Goal: Task Accomplishment & Management: Use online tool/utility

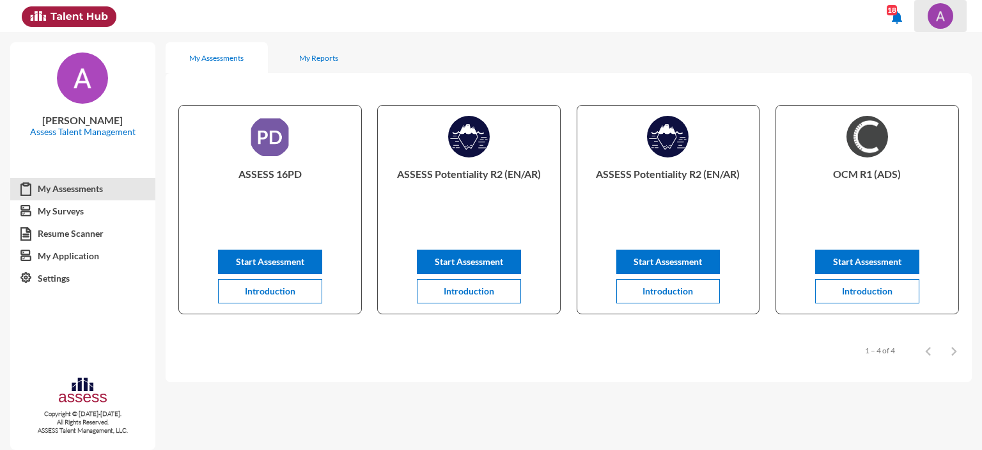
click at [928, 15] on img at bounding box center [941, 16] width 26 height 26
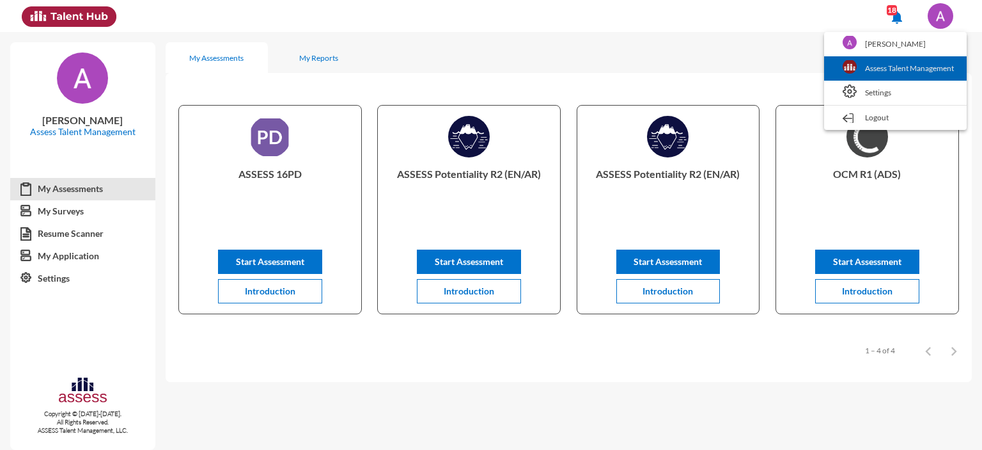
click at [885, 67] on link "Assess Talent Management" at bounding box center [896, 68] width 130 height 24
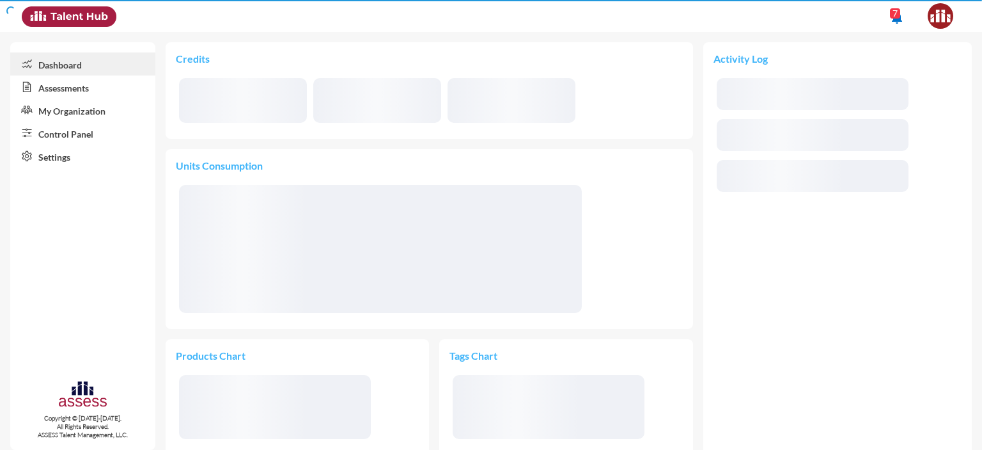
click at [59, 130] on link "Control Panel" at bounding box center [82, 133] width 145 height 23
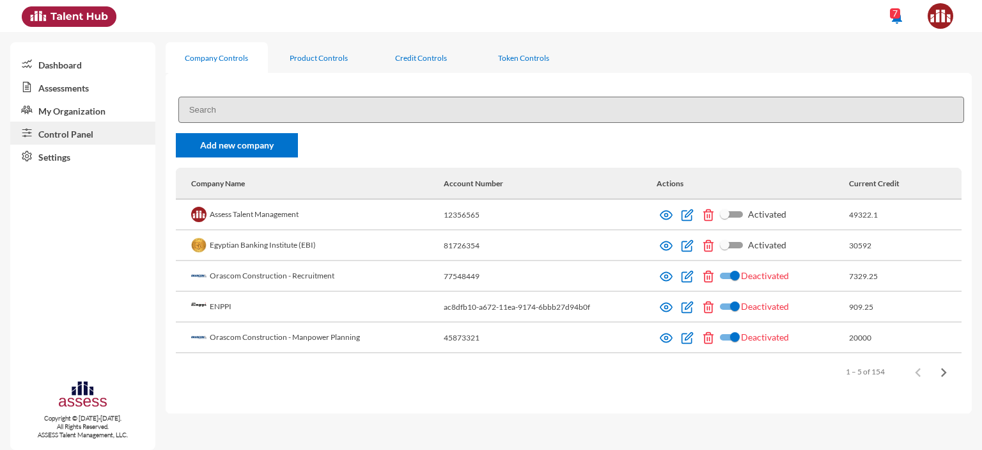
click at [270, 113] on input at bounding box center [571, 110] width 786 height 26
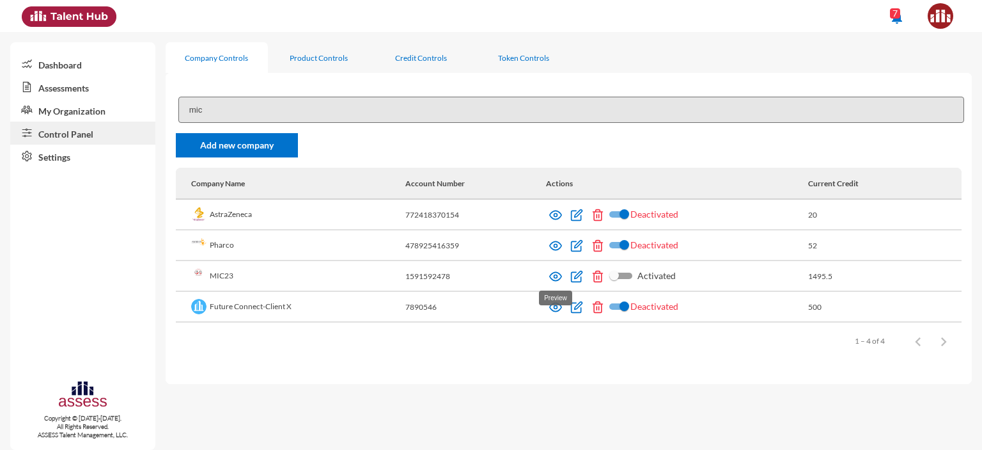
type input "mic"
click at [555, 278] on img at bounding box center [555, 276] width 13 height 13
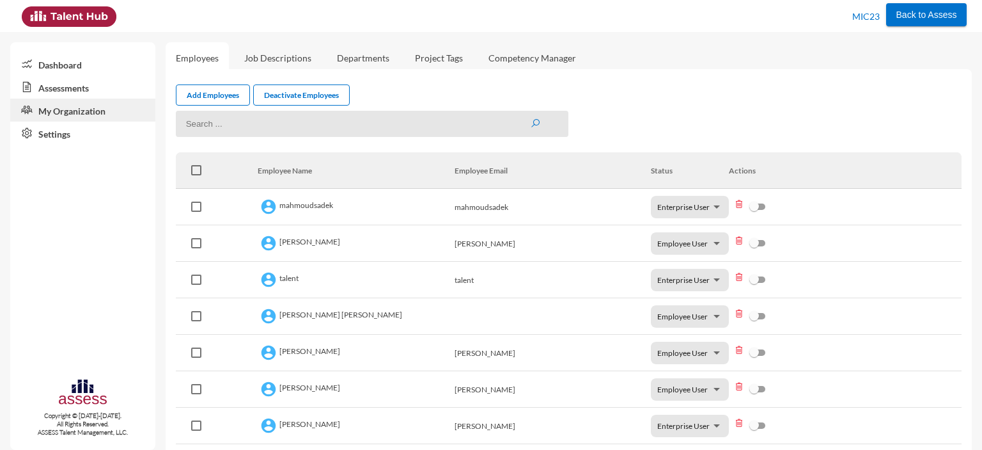
click at [84, 90] on link "Assessments" at bounding box center [82, 86] width 145 height 23
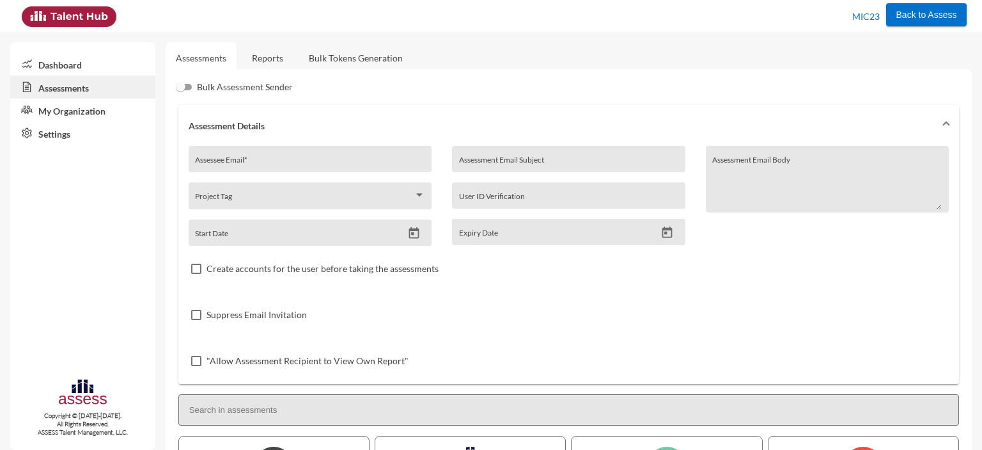
click at [261, 62] on link "Reports" at bounding box center [268, 57] width 52 height 31
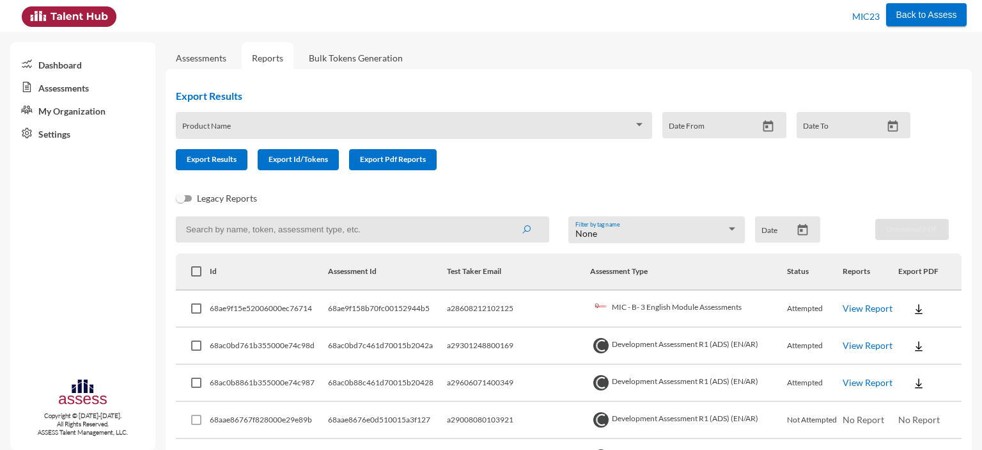
click at [294, 136] on div "Product Name" at bounding box center [413, 129] width 463 height 20
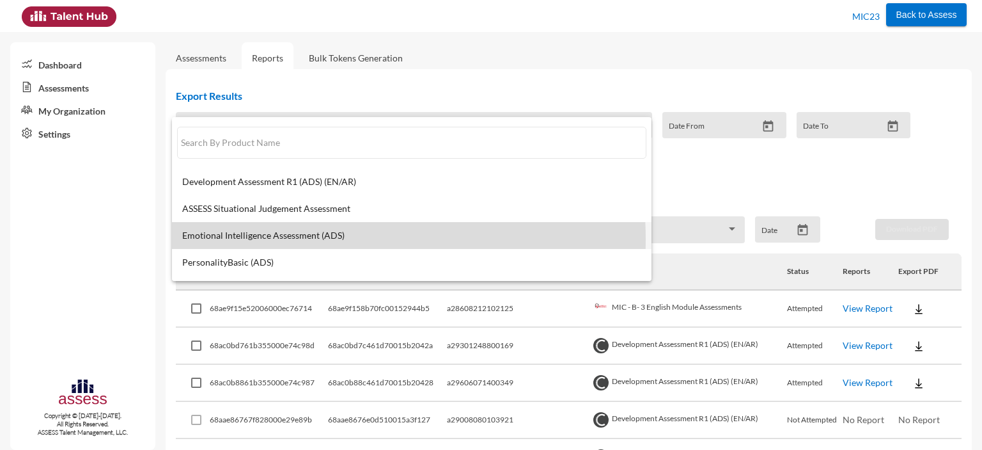
click at [297, 239] on span "Emotional Intelligence Assessment (ADS)" at bounding box center [411, 235] width 459 height 10
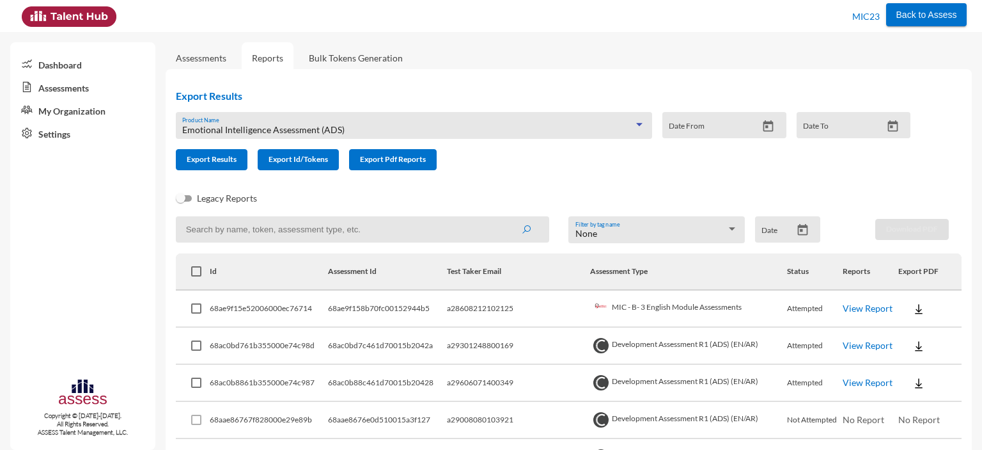
click at [351, 125] on div "Emotional Intelligence Assessment (ADS)" at bounding box center [408, 130] width 452 height 10
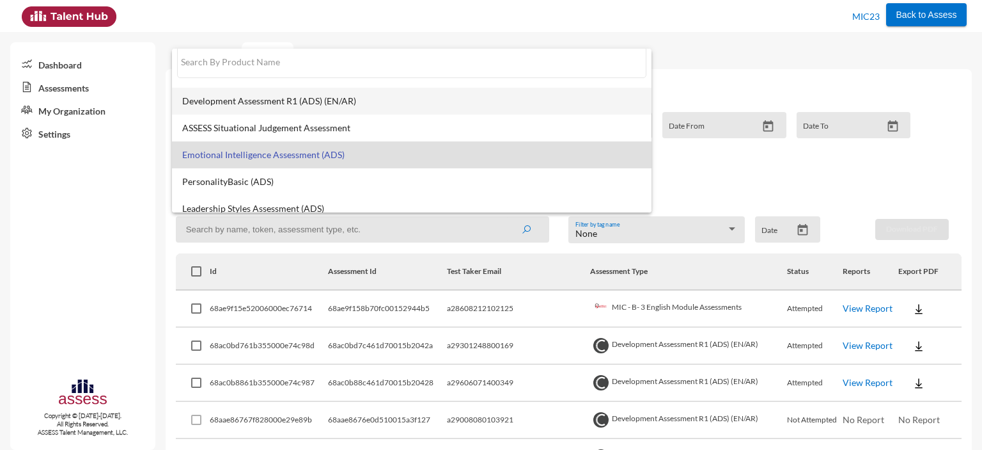
scroll to position [10, 0]
